Goal: Information Seeking & Learning: Find specific fact

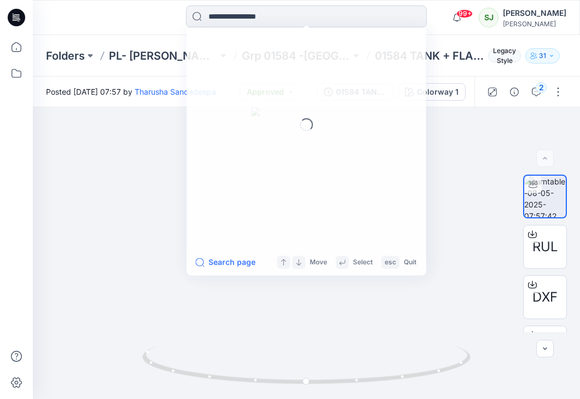
click at [274, 16] on input at bounding box center [306, 16] width 241 height 22
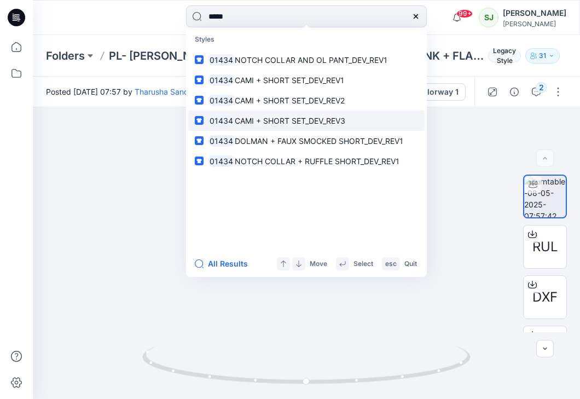
type input "*****"
click at [323, 122] on span "CAMI + SHORT SET_DEV_REV3" at bounding box center [290, 120] width 111 height 9
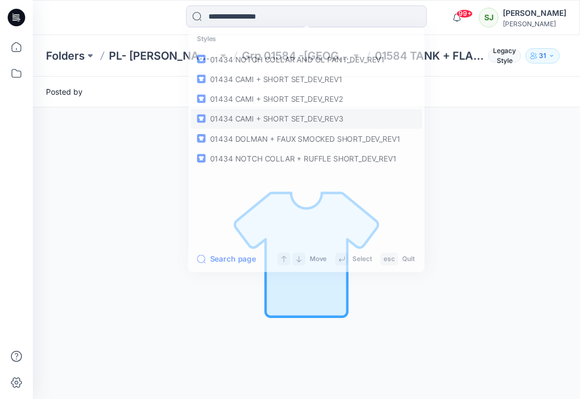
click at [323, 122] on div "Loading... Material Properties Loading..." at bounding box center [306, 253] width 547 height 292
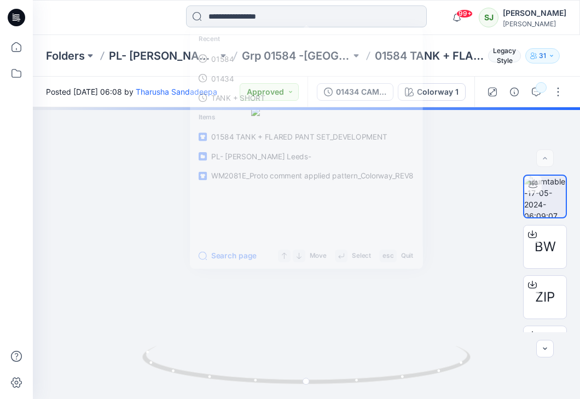
click at [240, 18] on input at bounding box center [306, 16] width 241 height 22
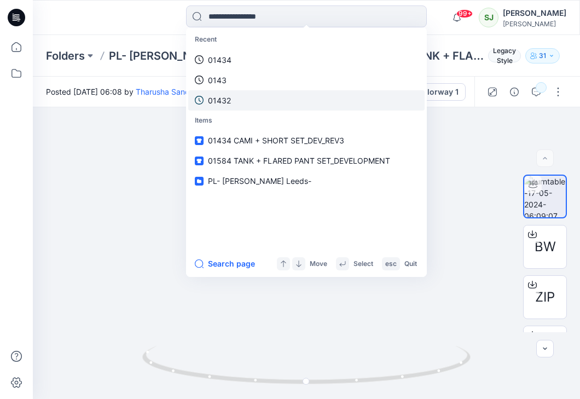
click at [224, 103] on p "01432" at bounding box center [219, 100] width 23 height 11
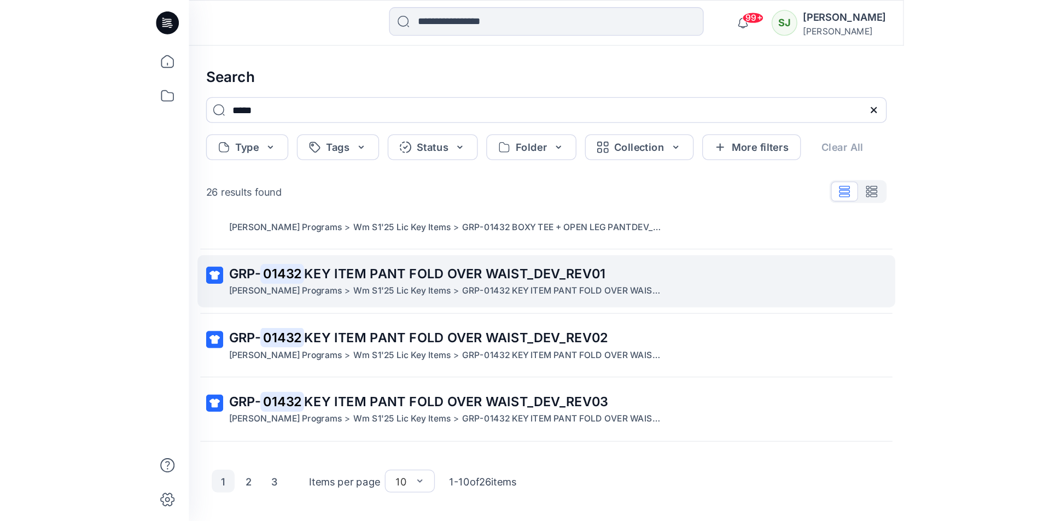
scroll to position [314, 0]
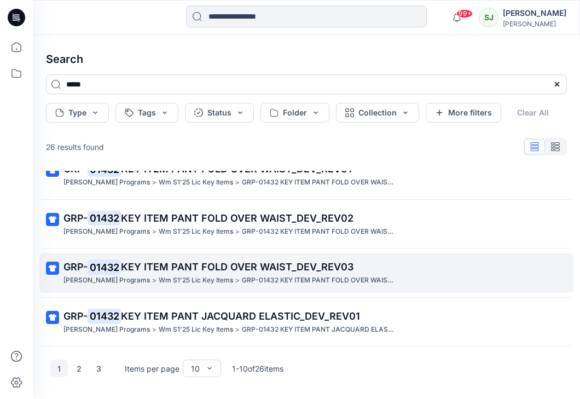
click at [242, 270] on span "KEY ITEM PANT FOLD OVER WAIST_DEV_REV03" at bounding box center [237, 266] width 233 height 11
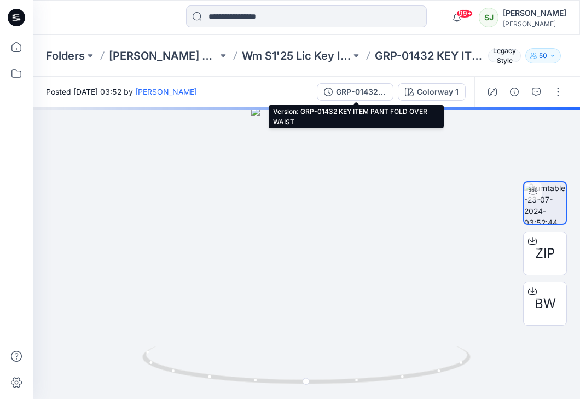
click at [368, 94] on div "GRP-01432 KEY ITEM PANT FOLD OVER WAIST" at bounding box center [361, 92] width 50 height 12
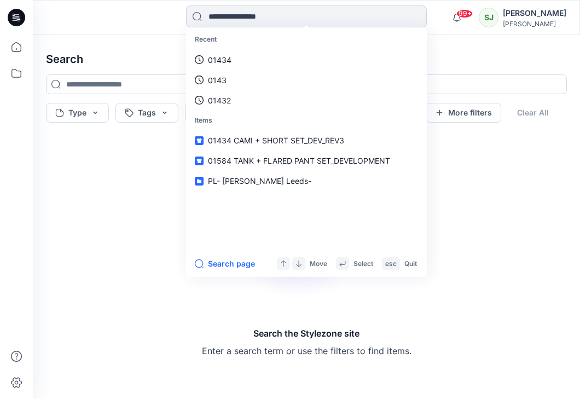
click at [276, 24] on input at bounding box center [306, 16] width 241 height 22
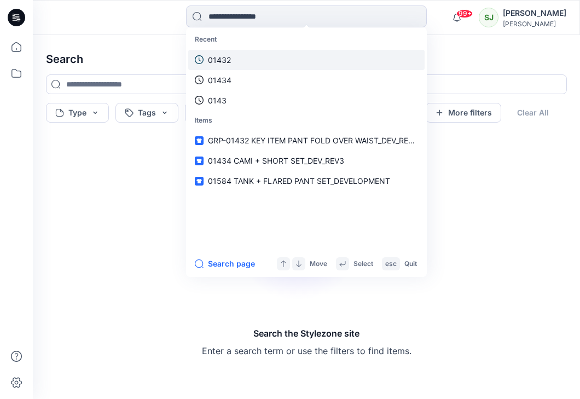
click at [223, 60] on p "01432" at bounding box center [219, 59] width 23 height 11
type input "*****"
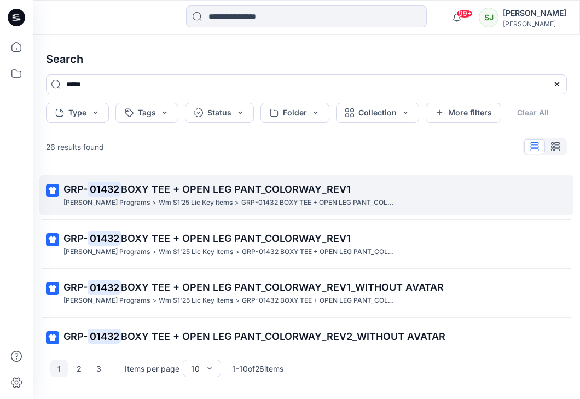
click at [303, 194] on span "BOXY TEE + OPEN LEG PANT_COLORWAY_REV1" at bounding box center [236, 188] width 230 height 11
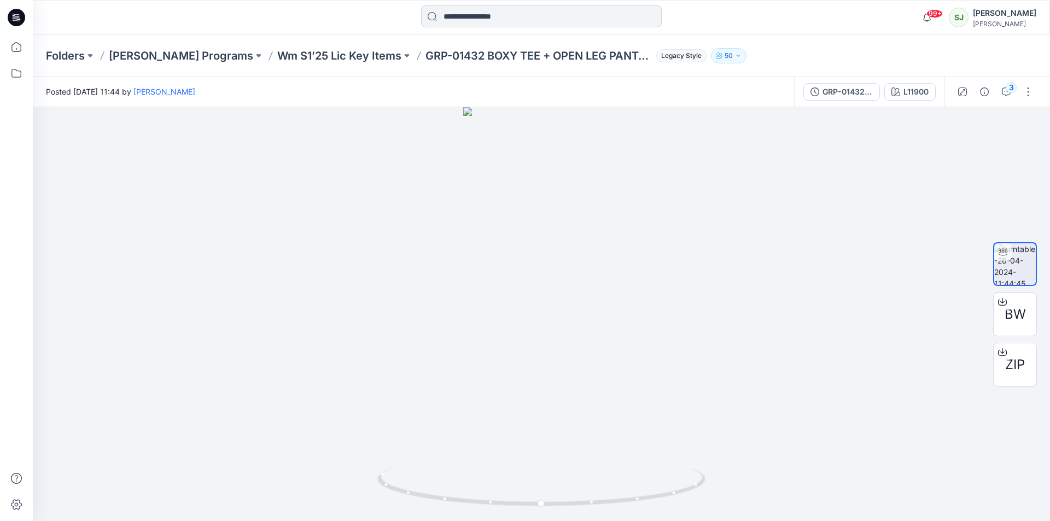
click at [504, 16] on input at bounding box center [541, 16] width 241 height 22
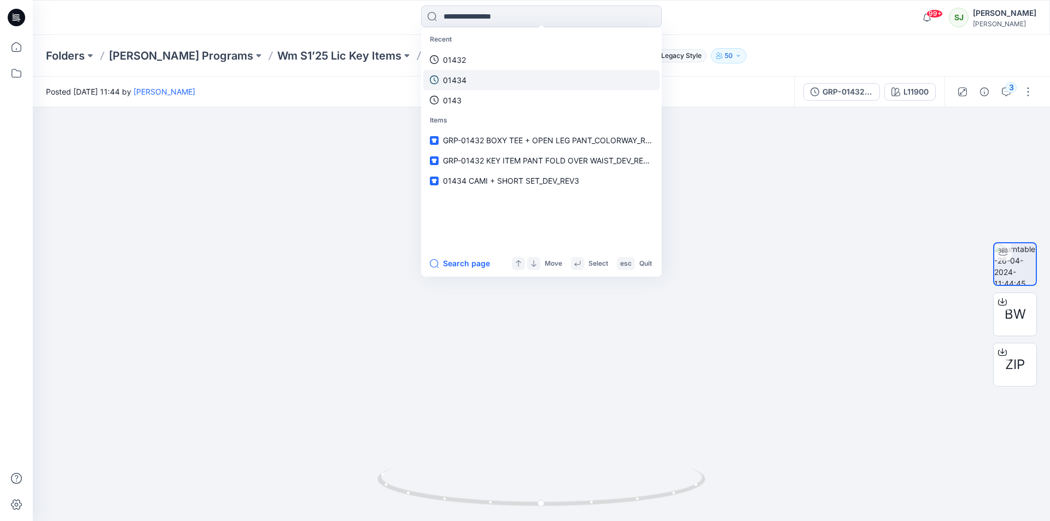
click at [459, 82] on p "01434" at bounding box center [455, 79] width 24 height 11
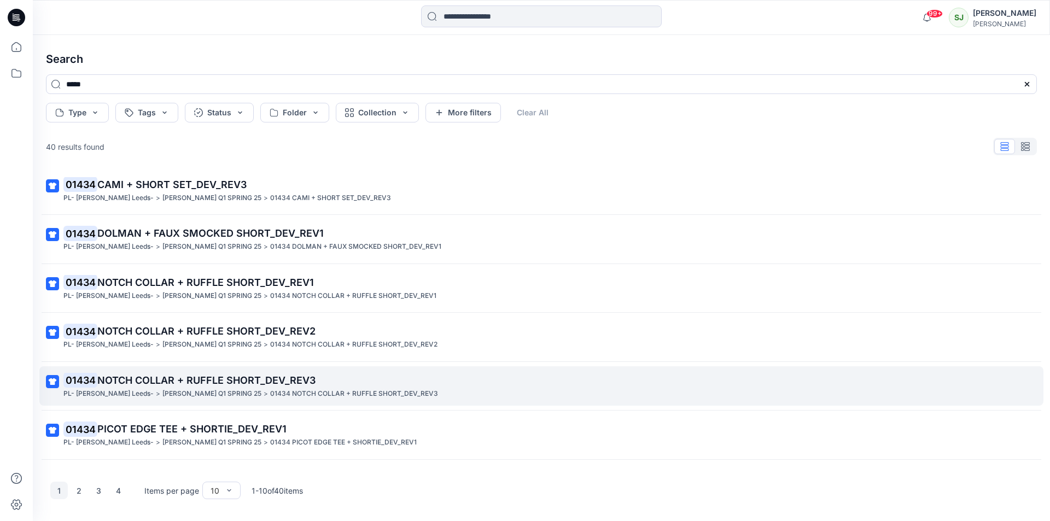
scroll to position [191, 0]
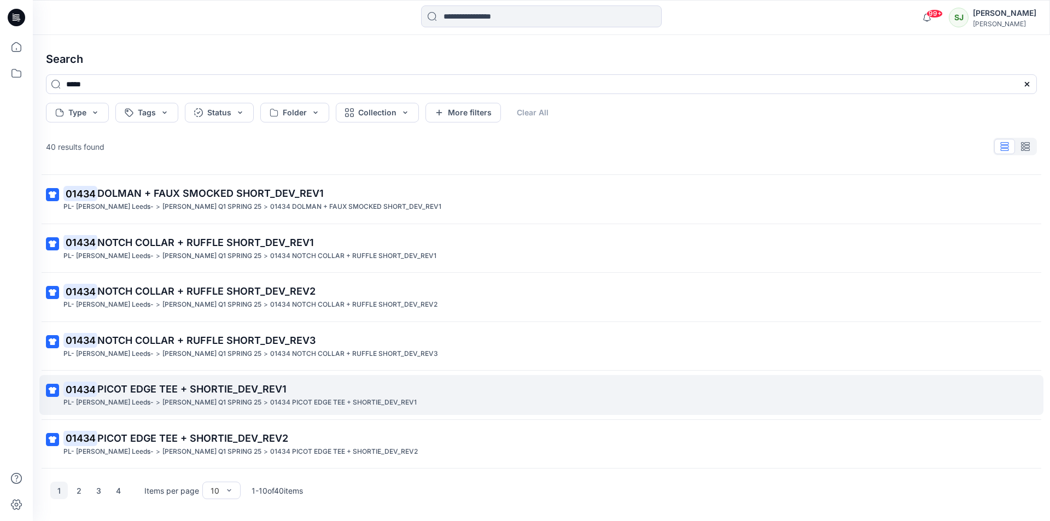
click at [195, 393] on span "PICOT EDGE TEE + SHORTIE_DEV_REV1" at bounding box center [191, 389] width 189 height 11
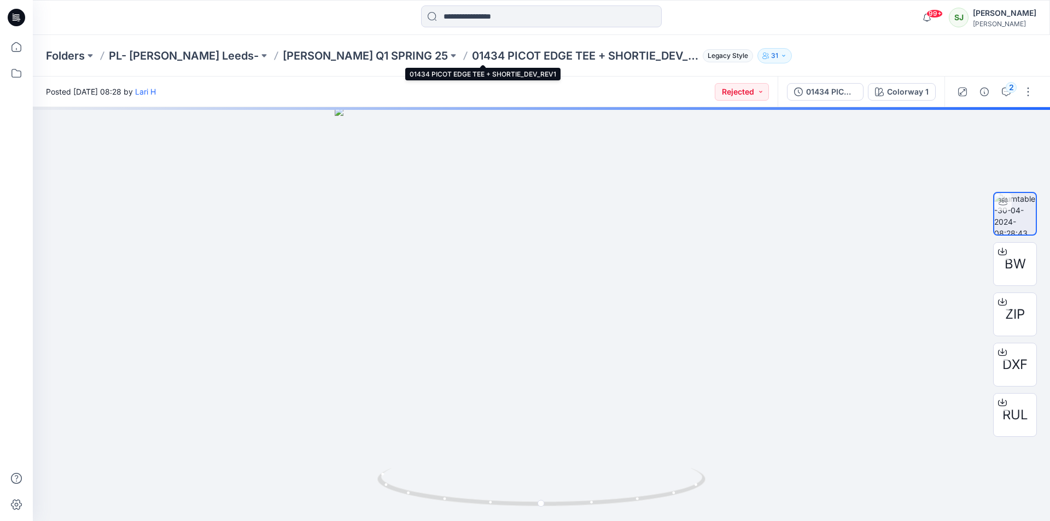
click at [472, 58] on p "01434 PICOT EDGE TEE + SHORTIE_DEV_REV1" at bounding box center [585, 55] width 227 height 15
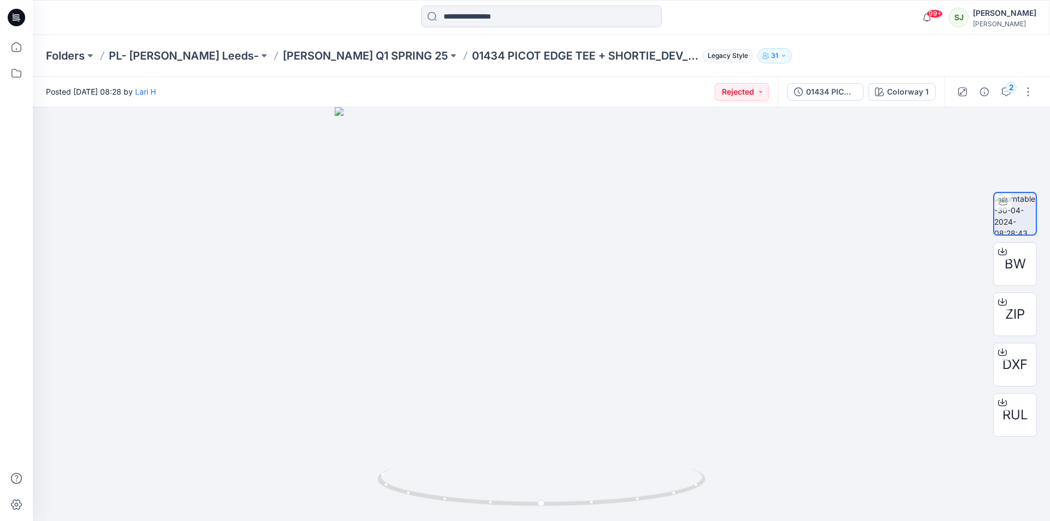
click at [472, 58] on p "01434 PICOT EDGE TEE + SHORTIE_DEV_REV1" at bounding box center [585, 55] width 227 height 15
click at [472, 53] on p "01434 PICOT EDGE TEE + SHORTIE_DEV_REV1" at bounding box center [585, 55] width 227 height 15
click at [452, 95] on div "Posted [DATE] 08:28 by [PERSON_NAME] Rejected" at bounding box center [405, 92] width 745 height 30
click at [472, 57] on p "01434 PICOT EDGE TEE + SHORTIE_DEV_REV1" at bounding box center [585, 55] width 227 height 15
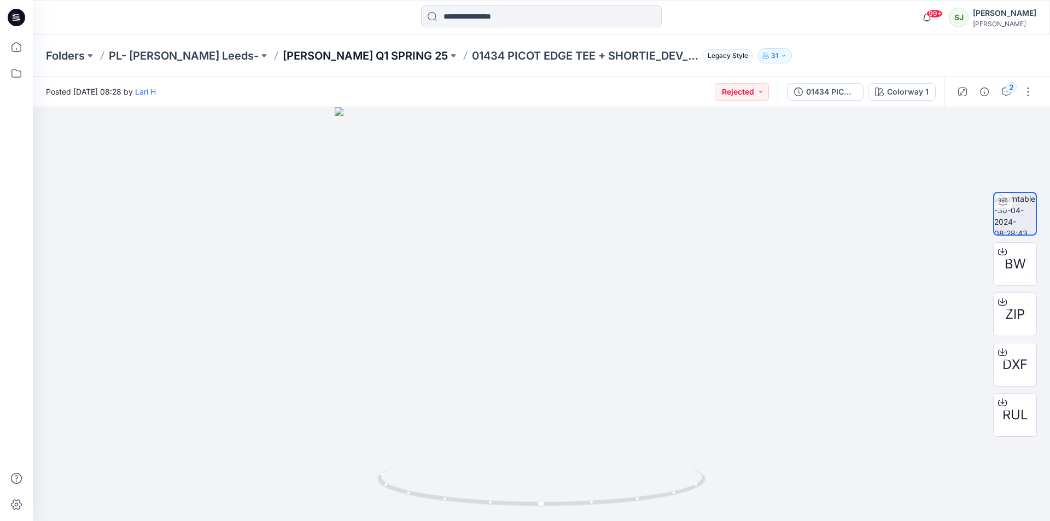
click at [313, 52] on p "[PERSON_NAME] Q1 SPRING 25" at bounding box center [365, 55] width 165 height 15
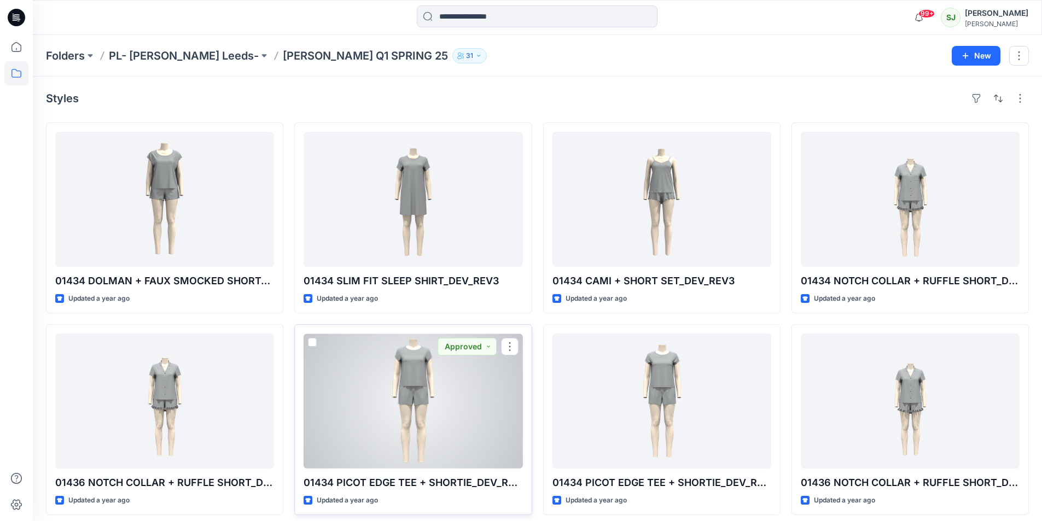
click at [417, 388] on div at bounding box center [413, 401] width 219 height 135
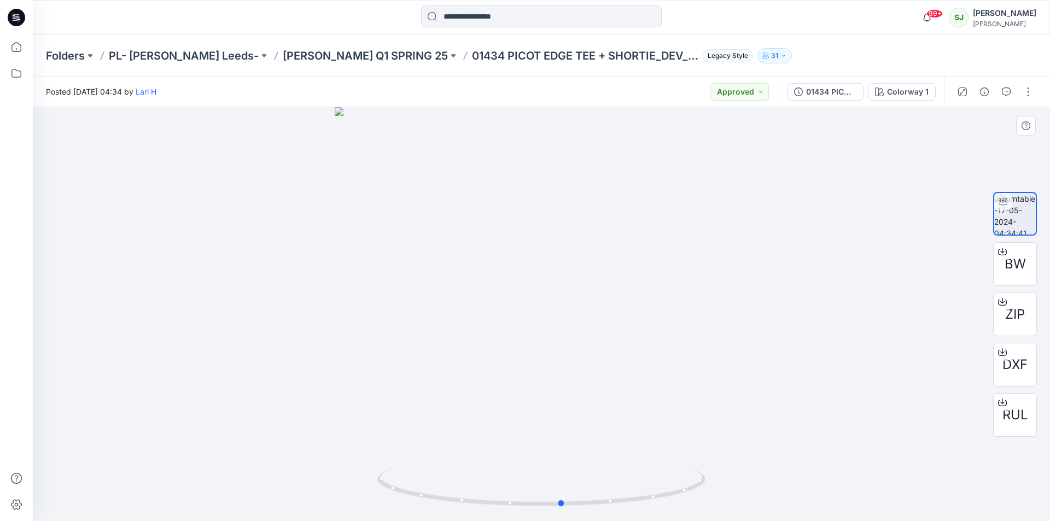
drag, startPoint x: 520, startPoint y: 367, endPoint x: 538, endPoint y: 363, distance: 18.5
click at [540, 375] on div at bounding box center [542, 314] width 1018 height 414
drag, startPoint x: 365, startPoint y: 59, endPoint x: 575, endPoint y: 55, distance: 209.6
click at [579, 65] on div "Folders PL- [PERSON_NAME] [PERSON_NAME] Q1 SPRING 25 01434 PICOT EDGE TEE + SHO…" at bounding box center [542, 56] width 1018 height 42
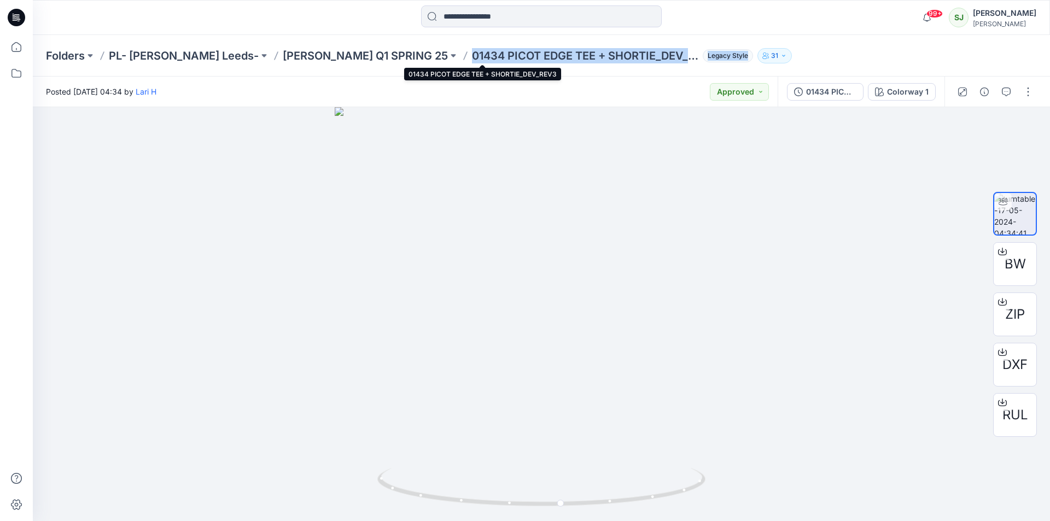
copy div "01434 PICOT EDGE TEE + SHORTIE_DEV_REV3 Legacy Style"
